Goal: Task Accomplishment & Management: Use online tool/utility

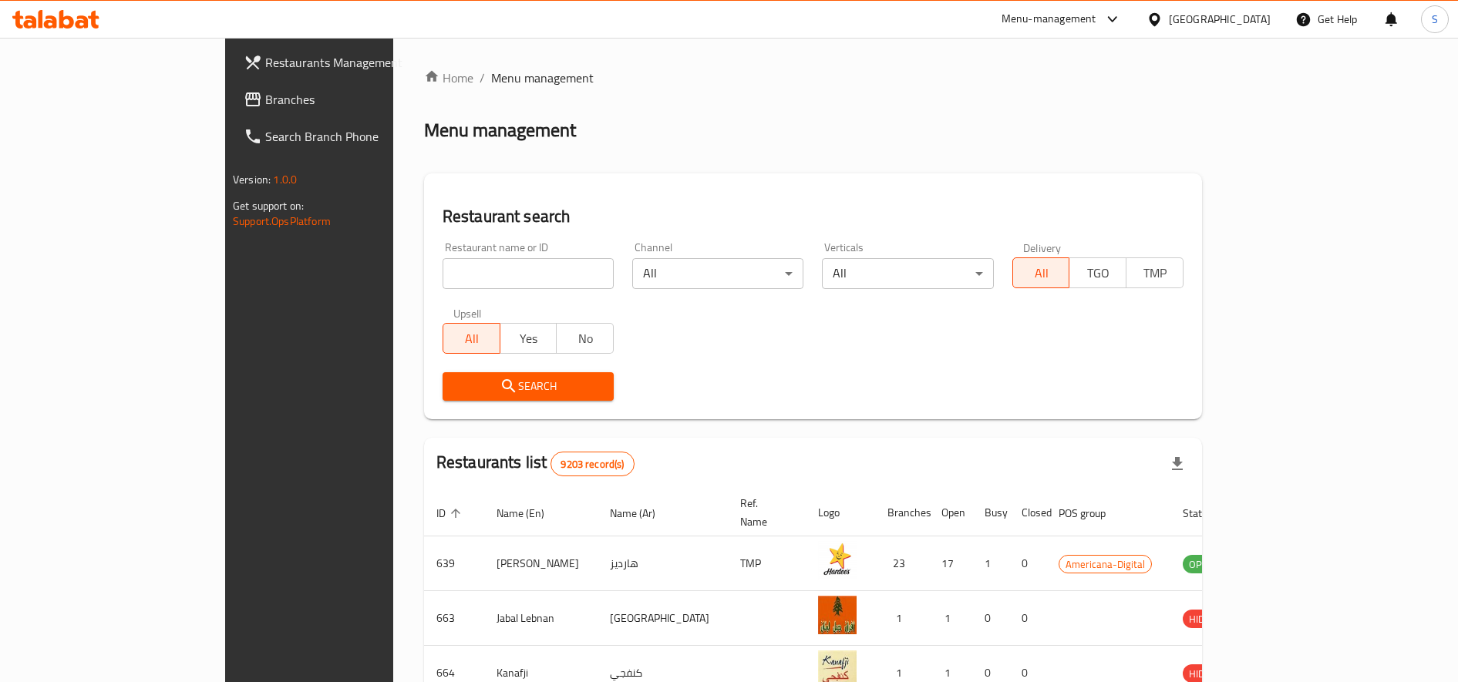
click at [442, 276] on input "search" at bounding box center [527, 273] width 171 height 31
type input "blaban"
click button "Search" at bounding box center [527, 386] width 171 height 29
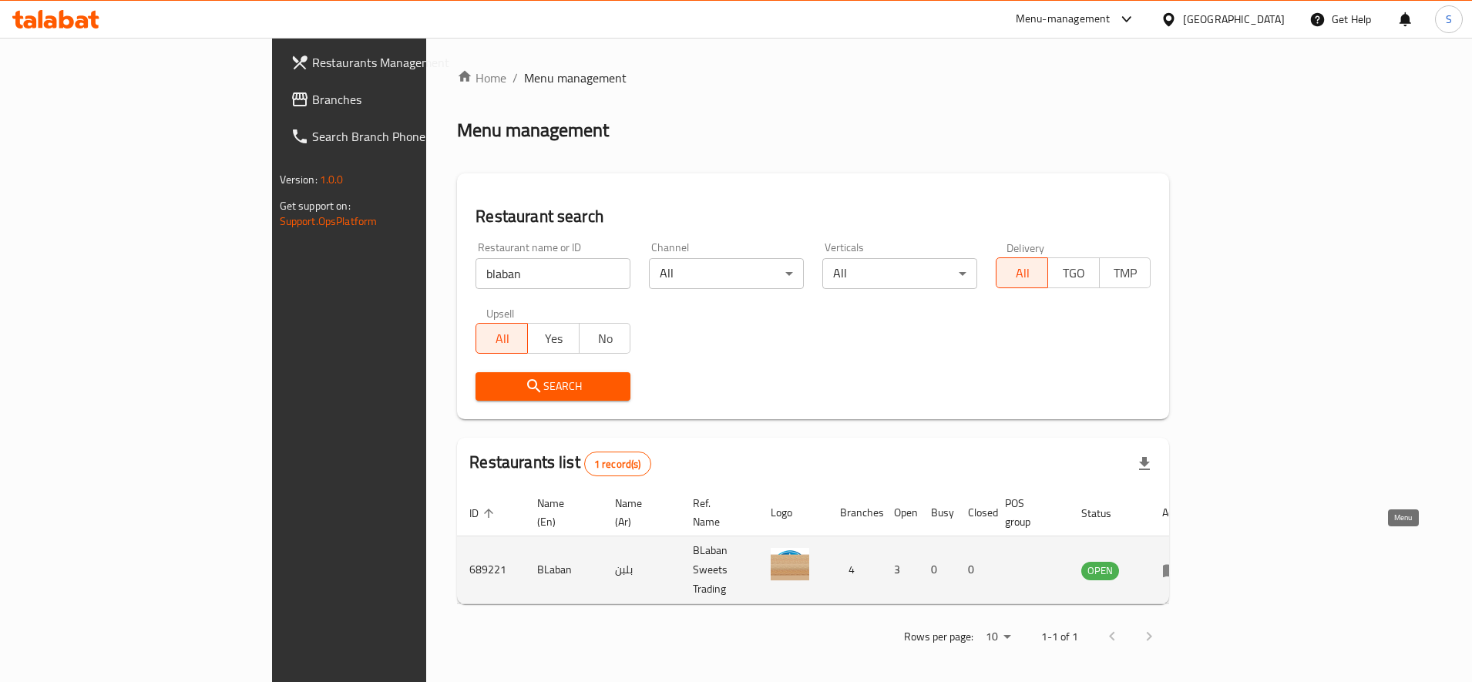
click at [1180, 564] on icon "enhanced table" at bounding box center [1171, 570] width 17 height 13
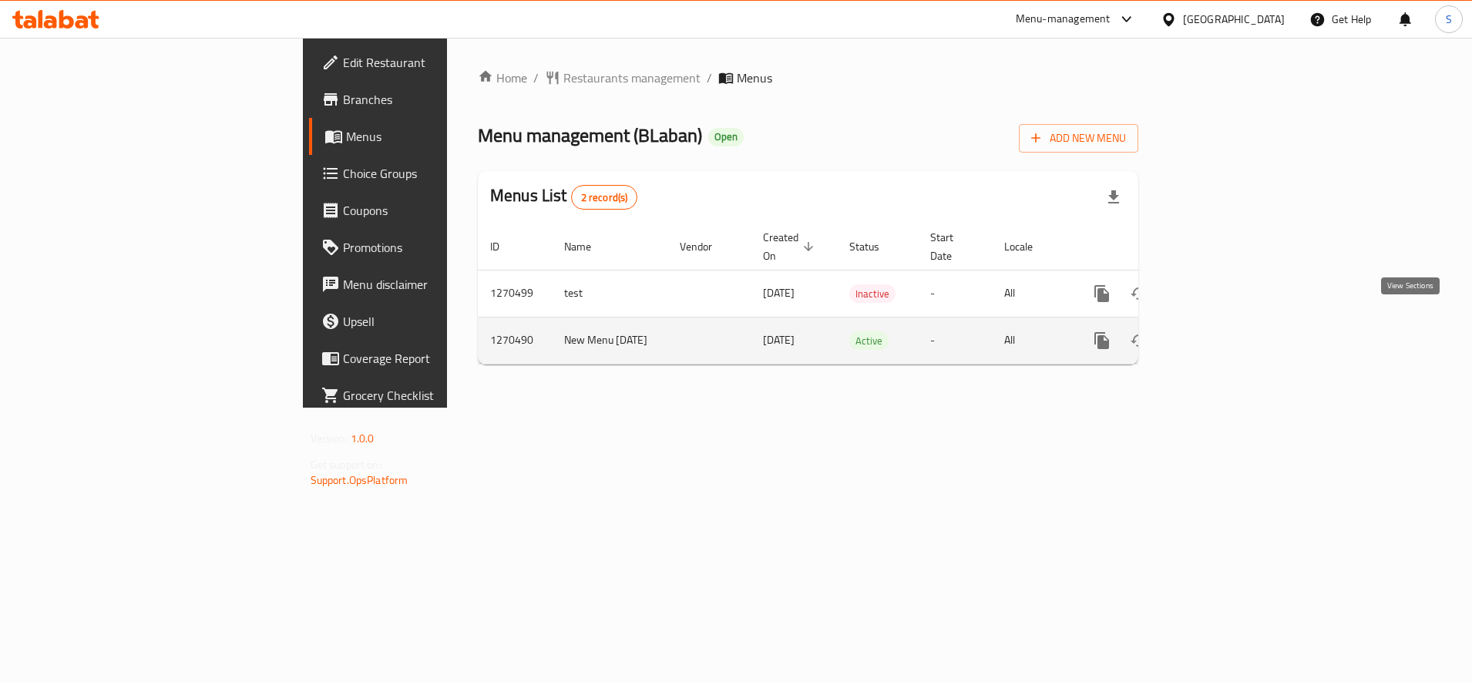
click at [1232, 338] on link "enhanced table" at bounding box center [1213, 340] width 37 height 37
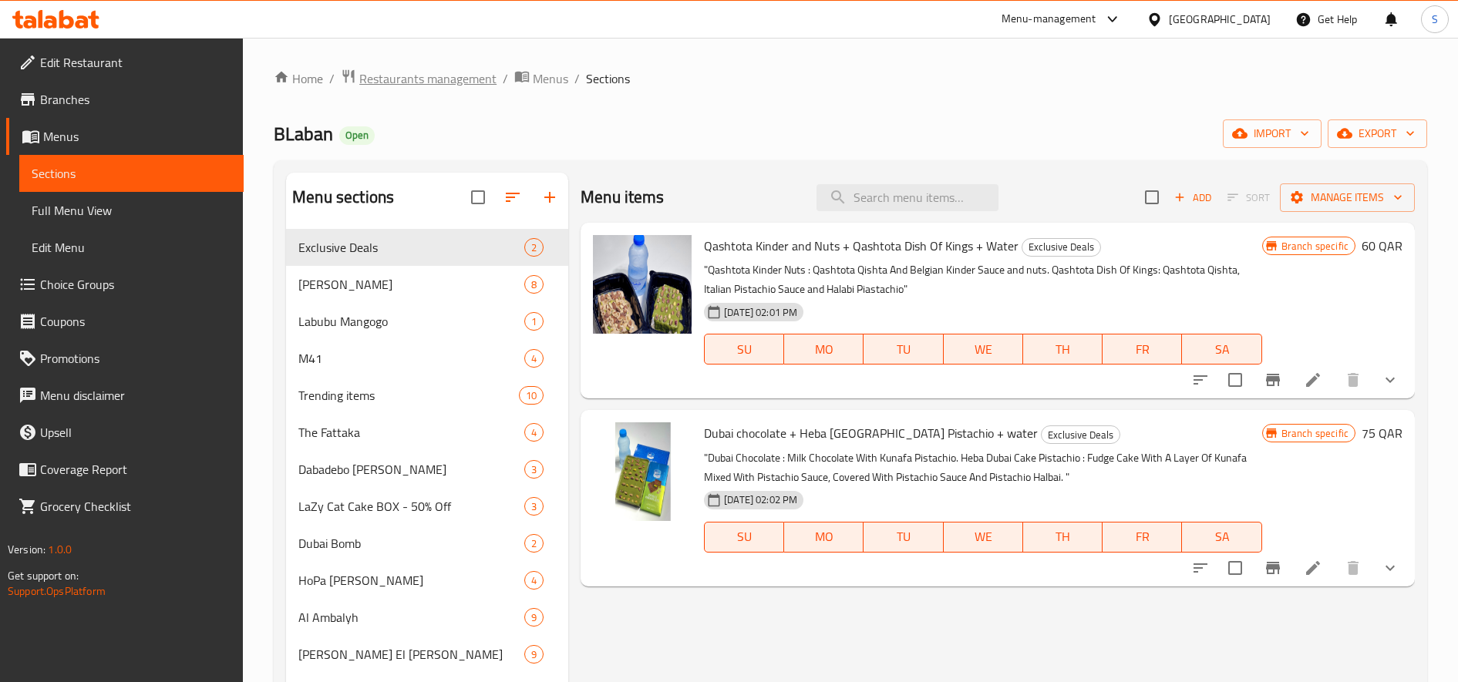
click at [408, 85] on span "Restaurants management" at bounding box center [427, 78] width 137 height 18
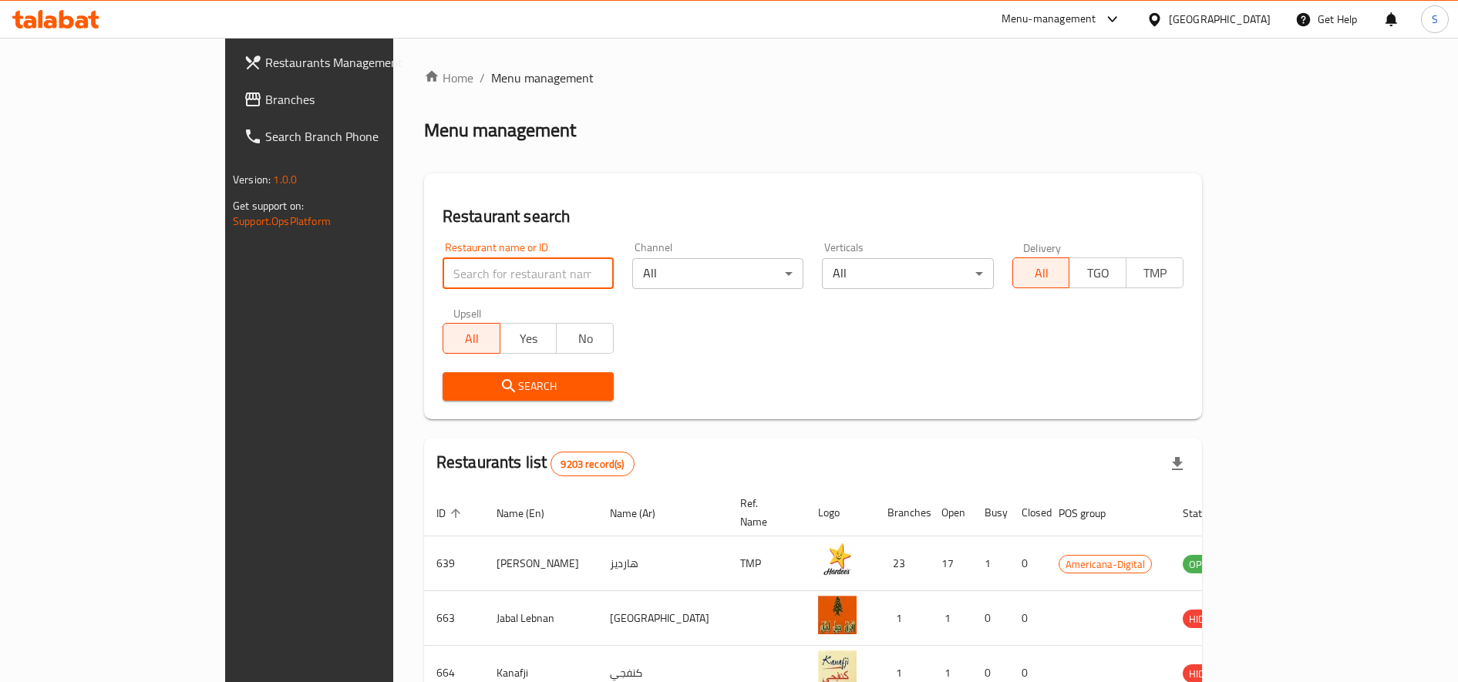
click at [442, 274] on input "search" at bounding box center [527, 273] width 171 height 31
paste input "XFire,"
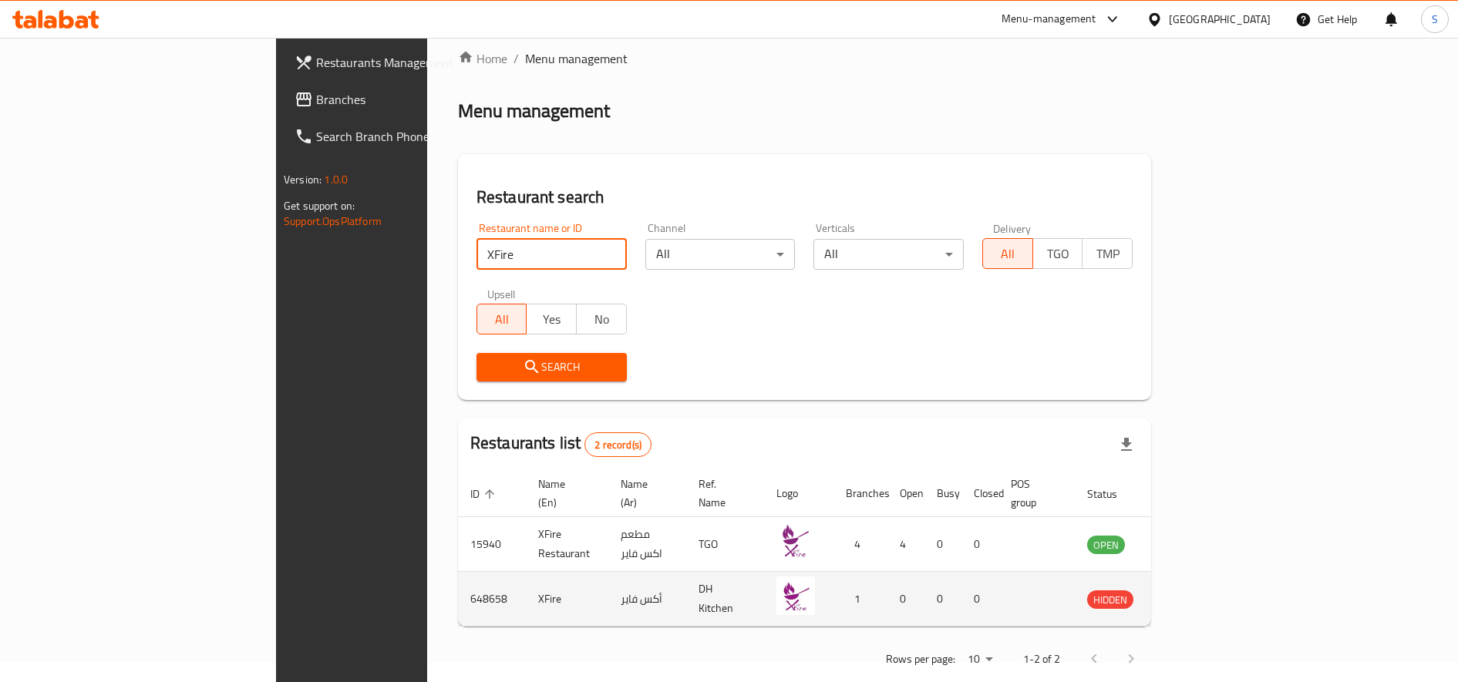
scroll to position [30, 0]
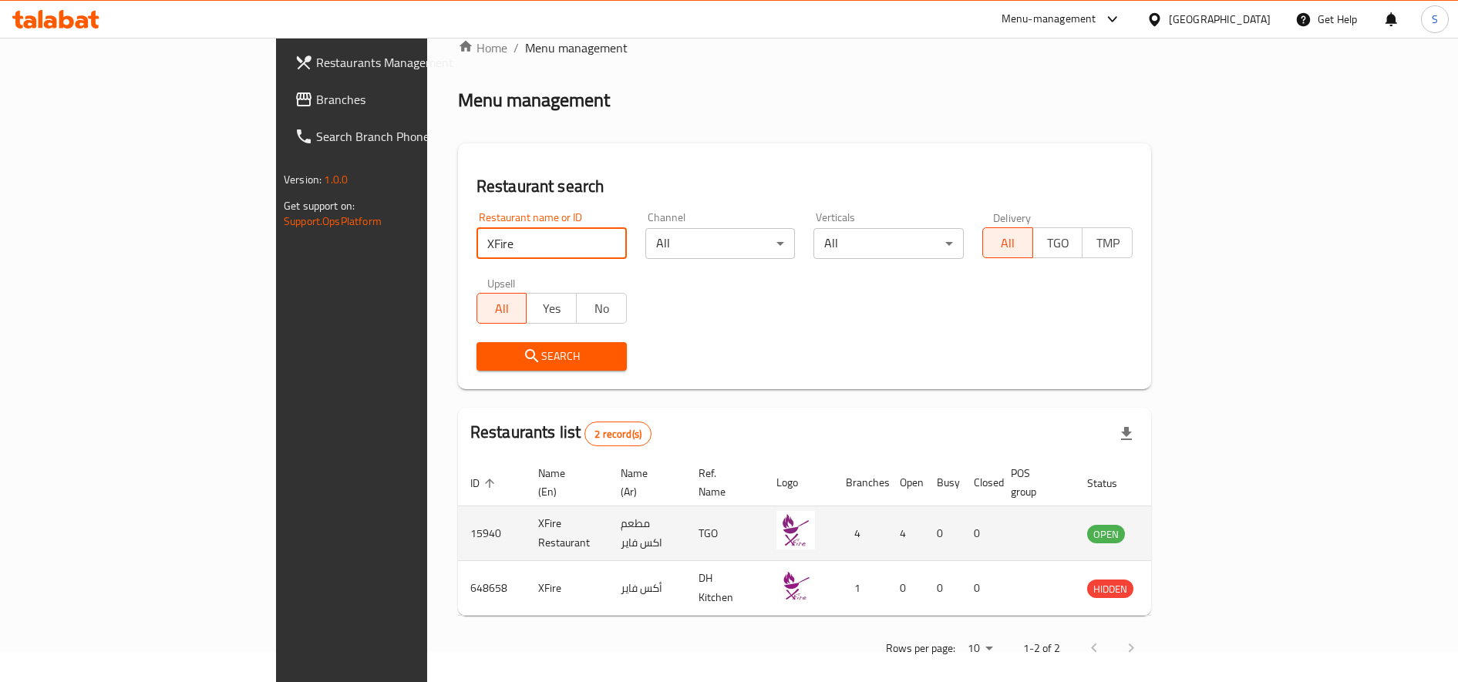
click at [458, 515] on td "15940" at bounding box center [492, 533] width 68 height 55
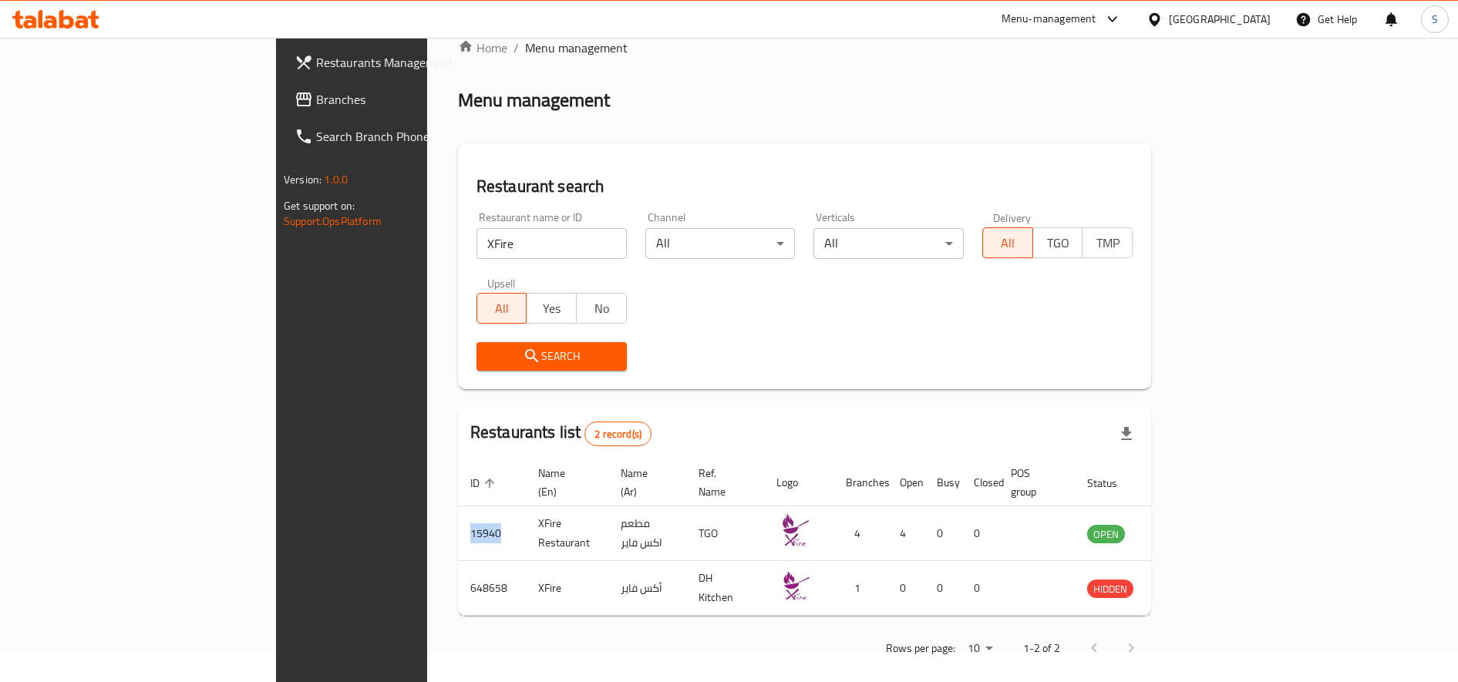
copy td "15940"
drag, startPoint x: 334, startPoint y: 249, endPoint x: 8, endPoint y: 244, distance: 325.3
click at [276, 244] on div "Restaurants Management Branches Search Branch Phone Version: 1.0.0 Get support …" at bounding box center [729, 353] width 906 height 691
paste input "Sushi,"
click button "Search" at bounding box center [551, 356] width 150 height 29
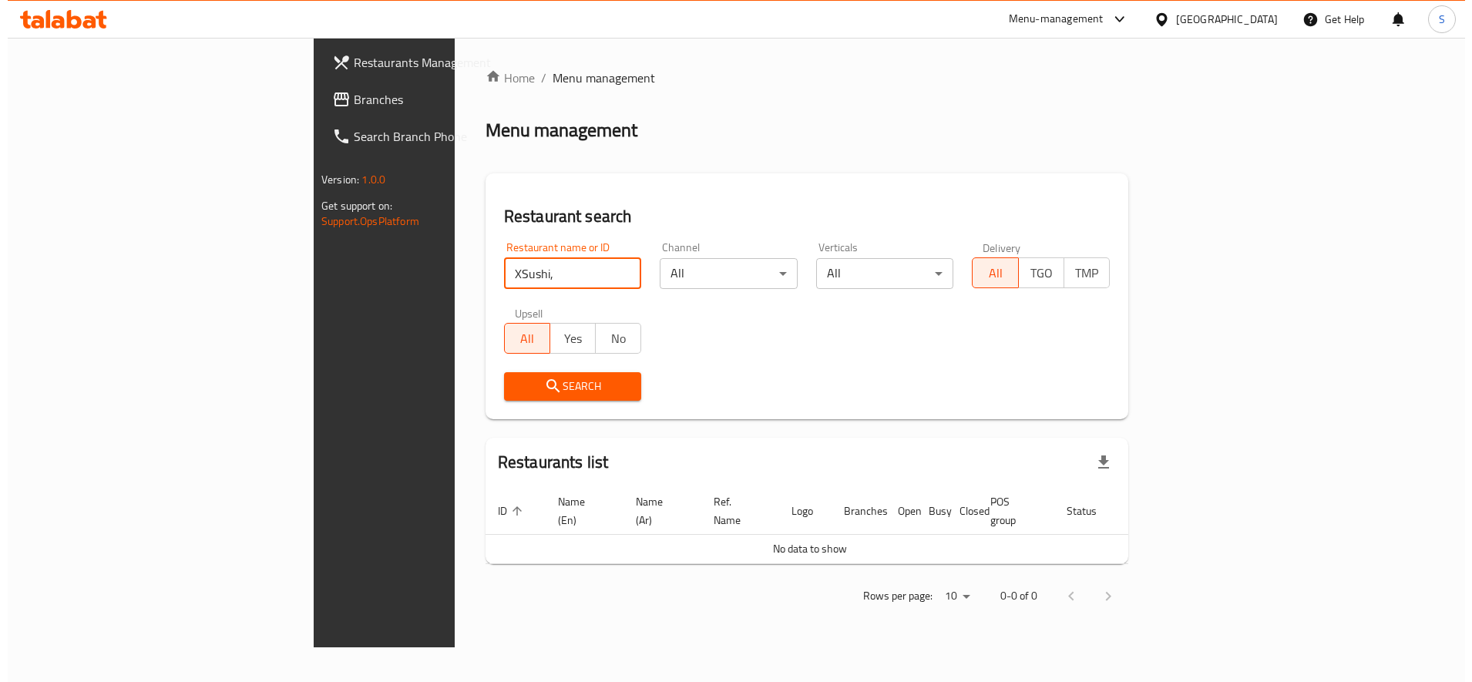
scroll to position [0, 0]
click at [503, 277] on input "X Sushi," at bounding box center [572, 273] width 138 height 31
click button "Search" at bounding box center [572, 386] width 138 height 29
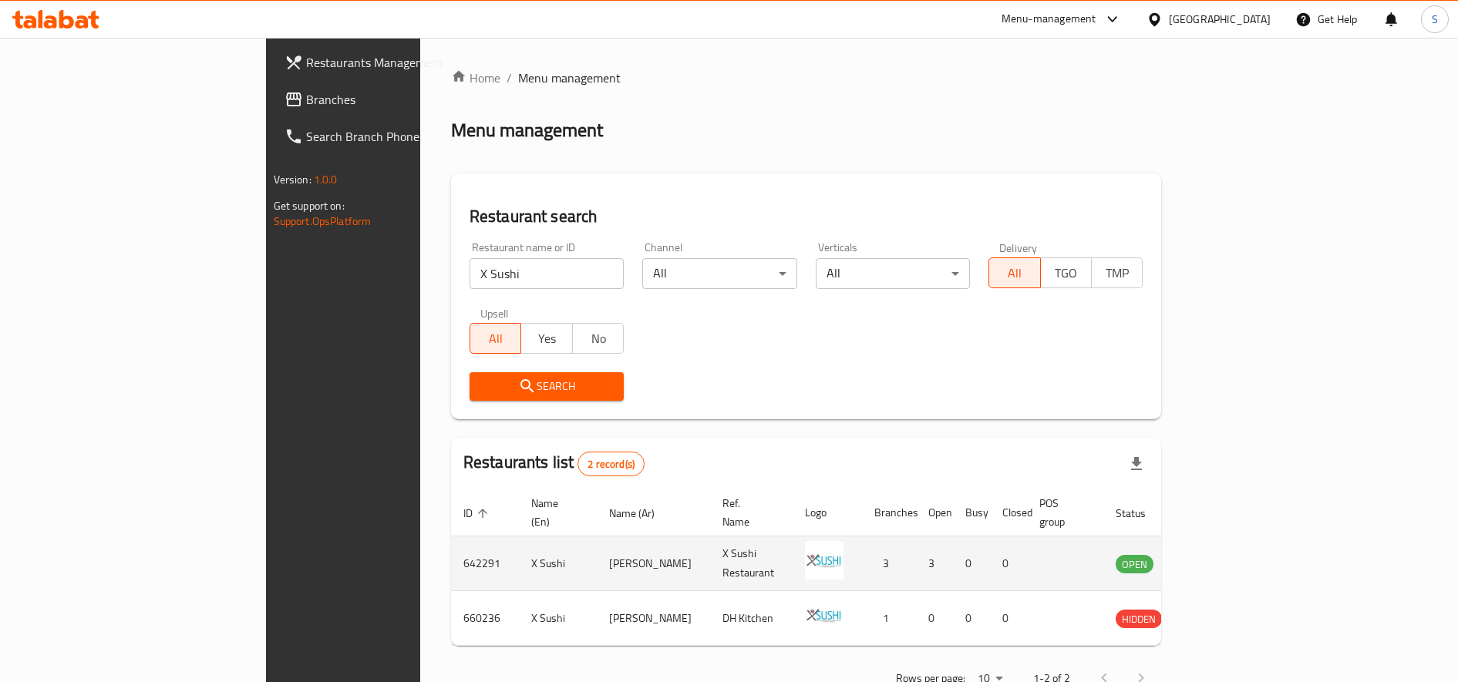
click at [451, 553] on td "642291" at bounding box center [485, 563] width 68 height 55
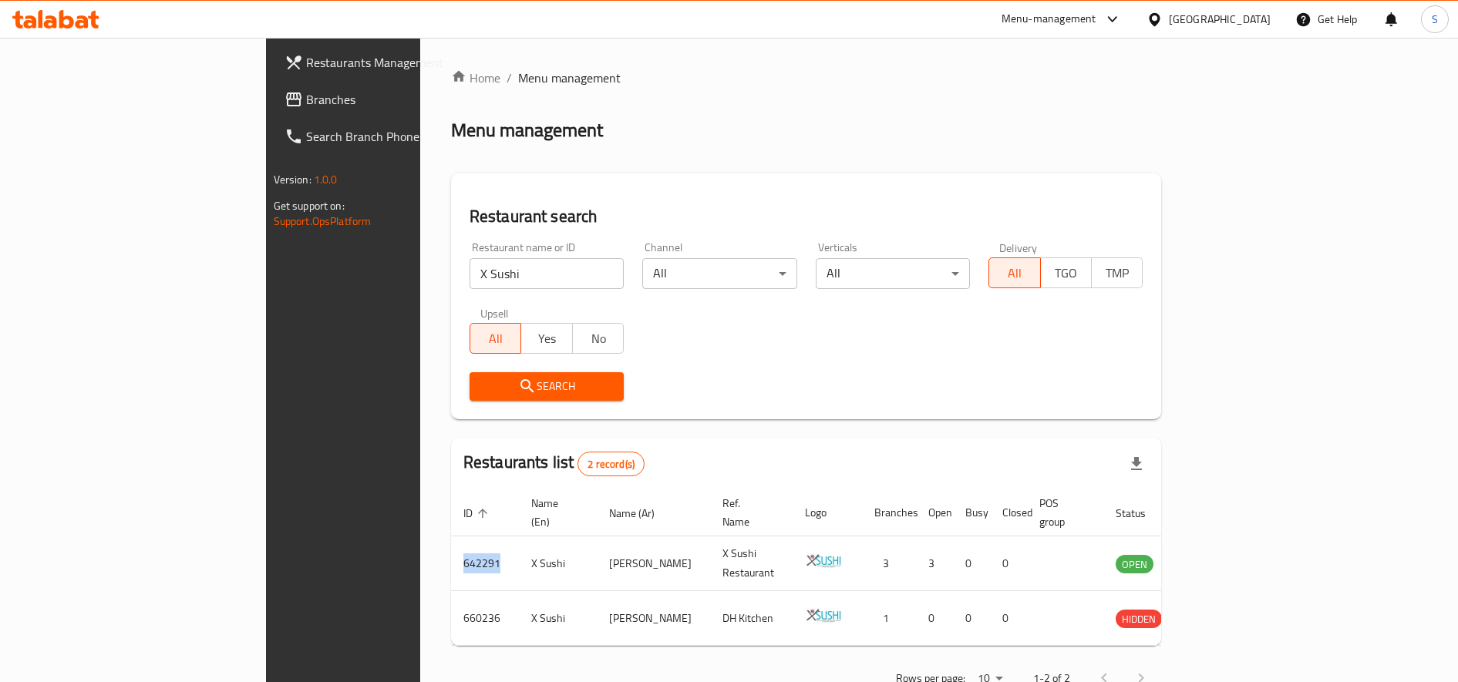
copy td "642291"
click at [469, 274] on input "X Sushi" at bounding box center [546, 273] width 154 height 31
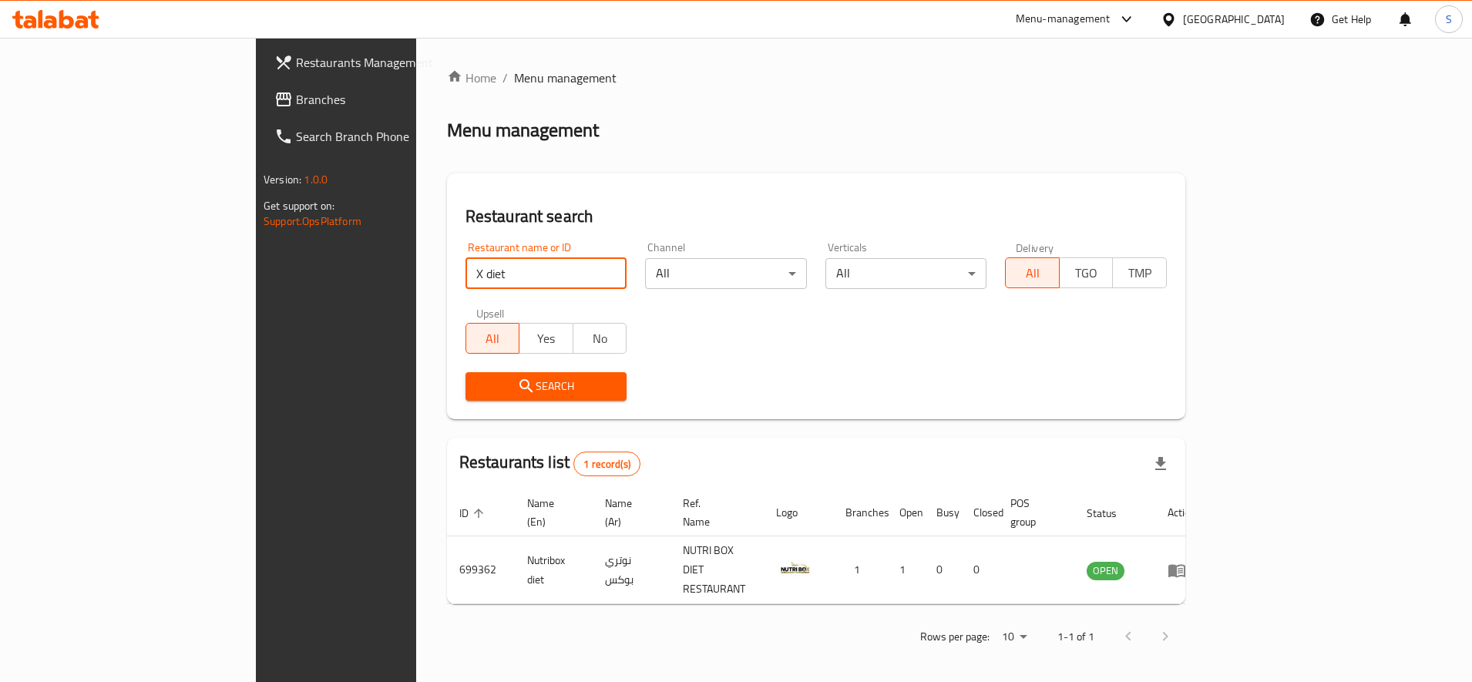
drag, startPoint x: 376, startPoint y: 279, endPoint x: 116, endPoint y: 235, distance: 264.2
click at [256, 235] on div "Restaurants Management Branches Search Branch Phone Version: 1.0.0 Get support …" at bounding box center [736, 363] width 960 height 650
type input "xdiet"
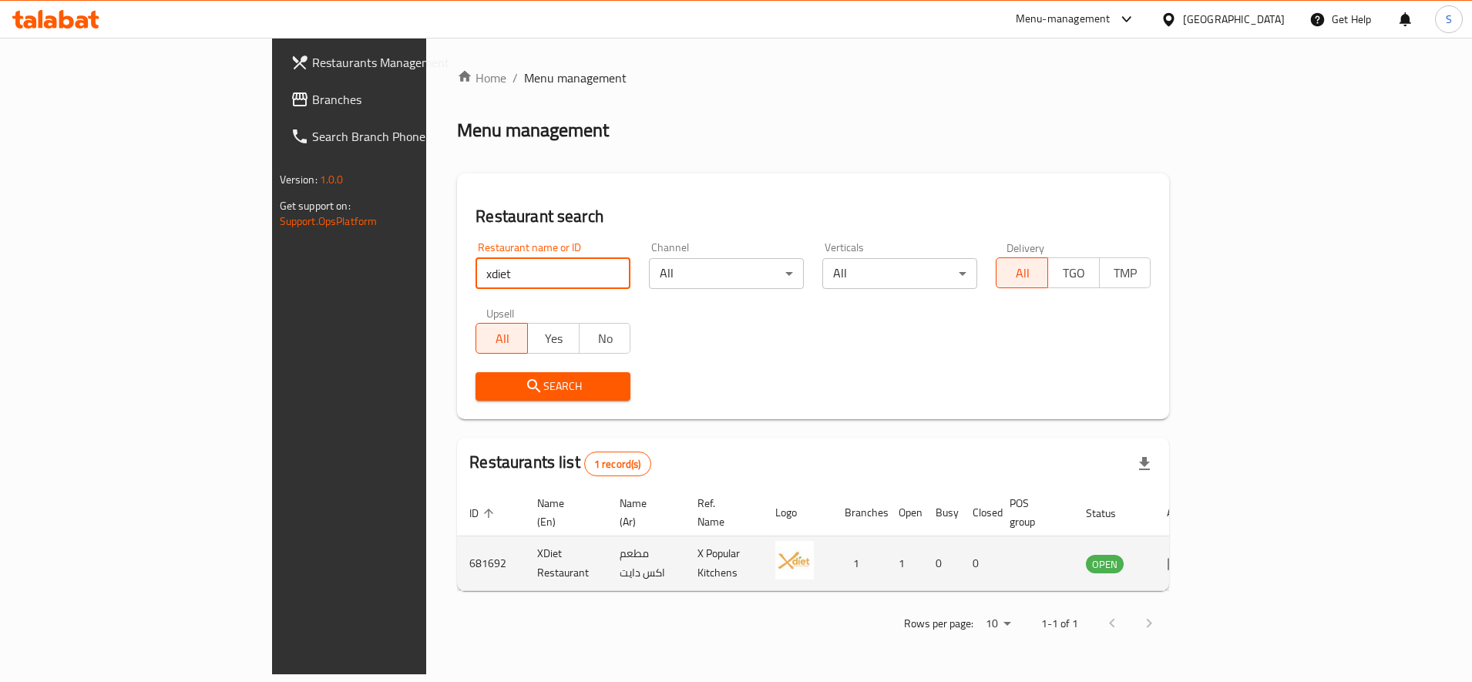
click at [457, 542] on td "681692" at bounding box center [491, 563] width 68 height 55
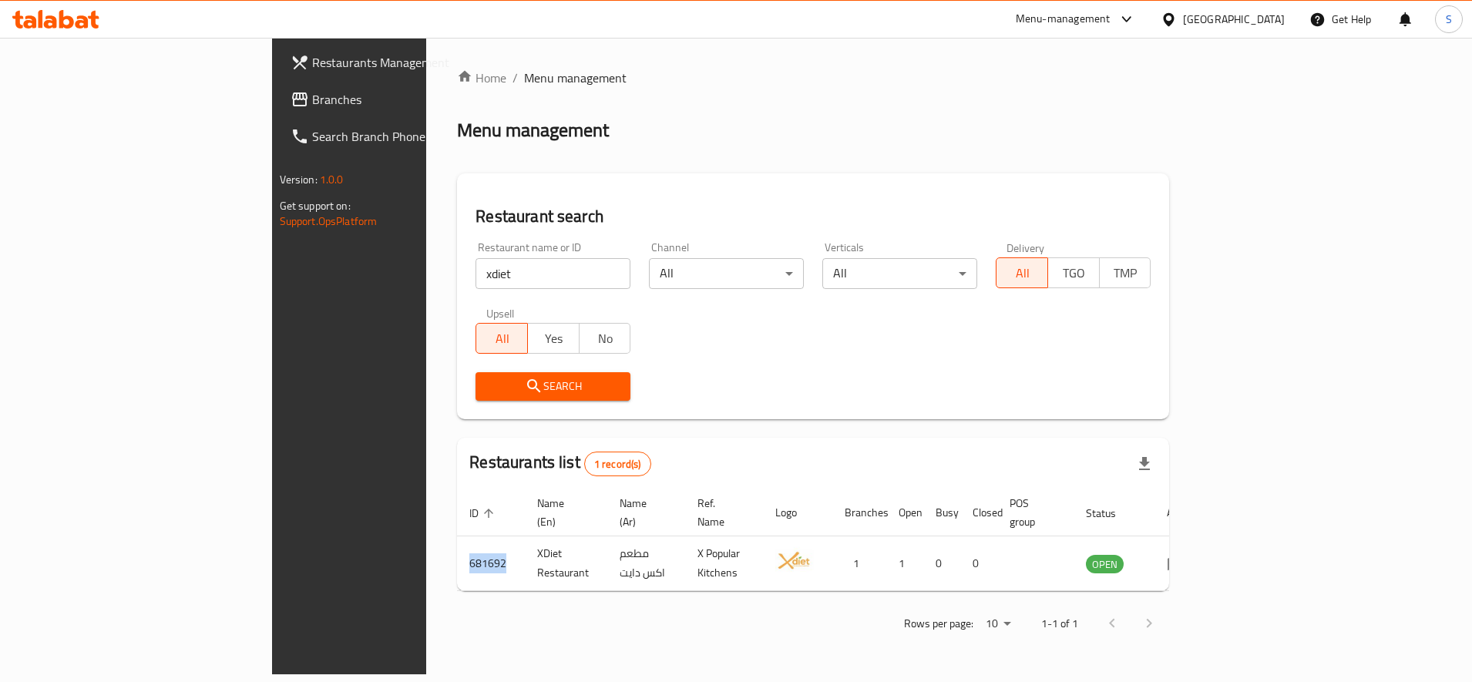
copy td "681692"
